Goal: Find specific page/section: Find specific page/section

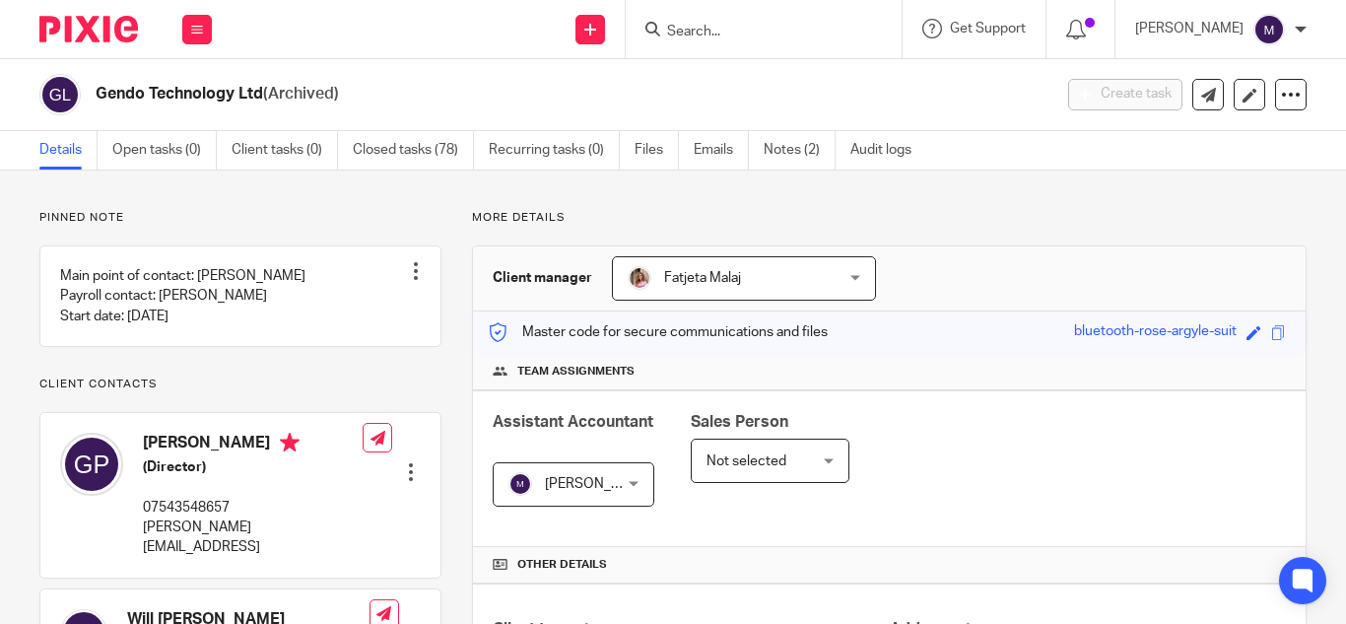
click at [737, 35] on input "Search" at bounding box center [753, 33] width 177 height 18
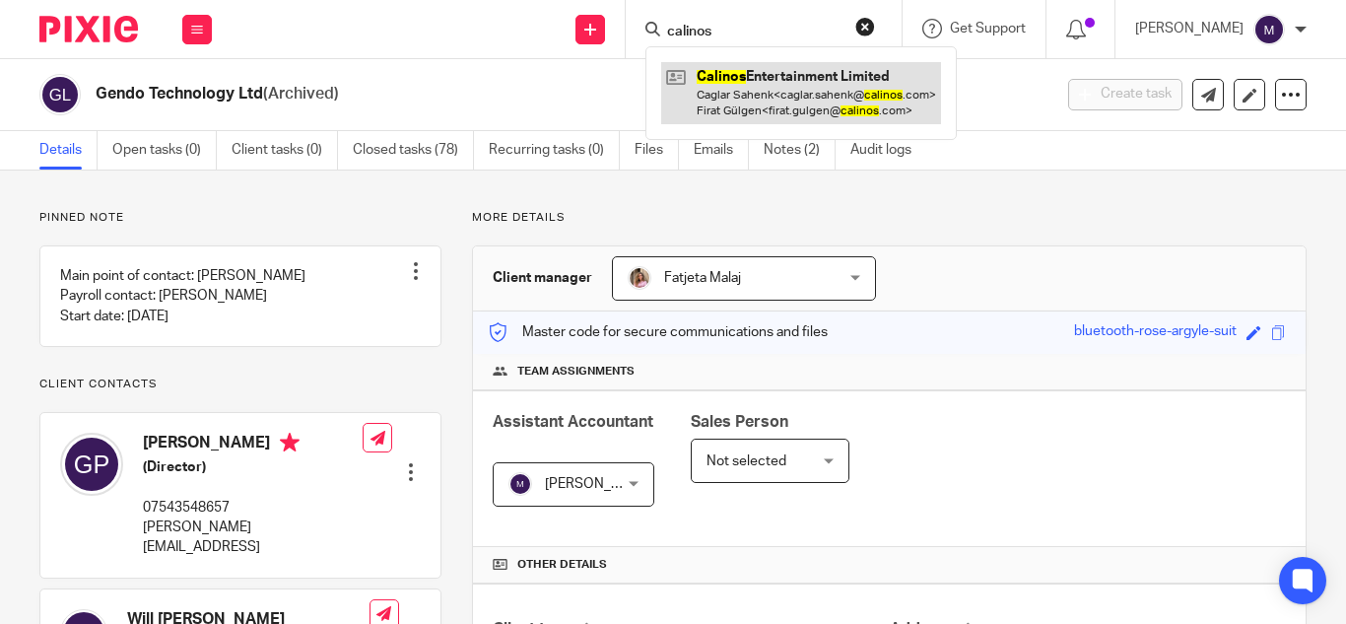
type input "calinos"
click at [822, 87] on link at bounding box center [801, 92] width 280 height 61
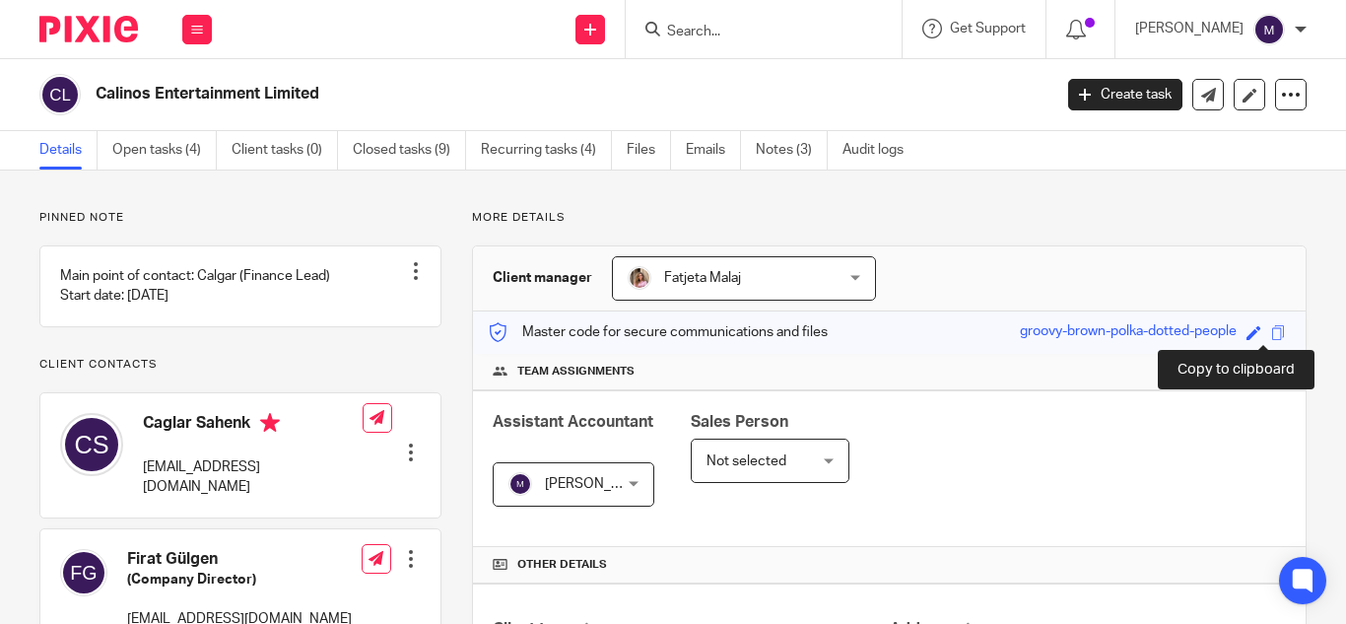
click at [1271, 336] on span at bounding box center [1278, 332] width 15 height 15
click at [1271, 329] on span at bounding box center [1278, 332] width 15 height 15
